Goal: Participate in discussion

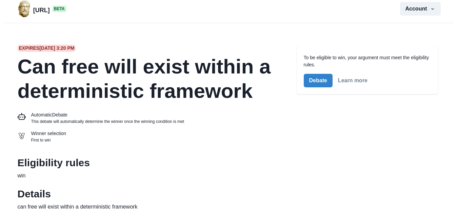
scroll to position [6, 0]
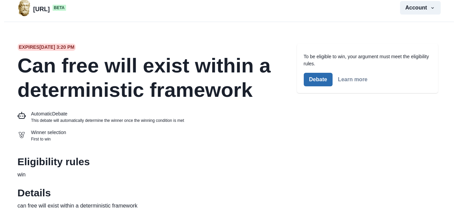
click at [316, 78] on button "Debate" at bounding box center [318, 80] width 29 height 14
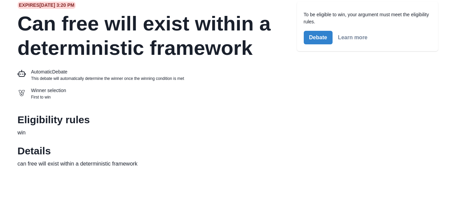
scroll to position [44, 0]
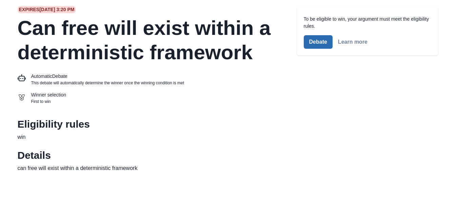
click at [314, 41] on button "Debate" at bounding box center [318, 42] width 29 height 14
